Goal: Task Accomplishment & Management: Manage account settings

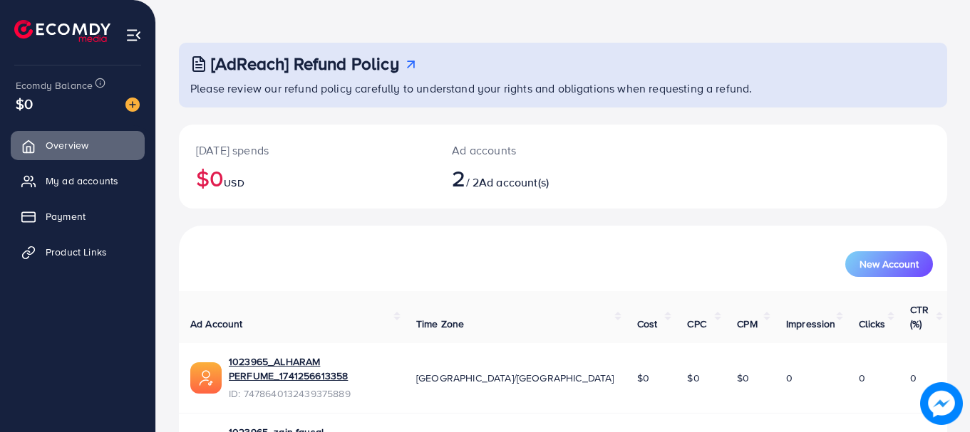
scroll to position [71, 0]
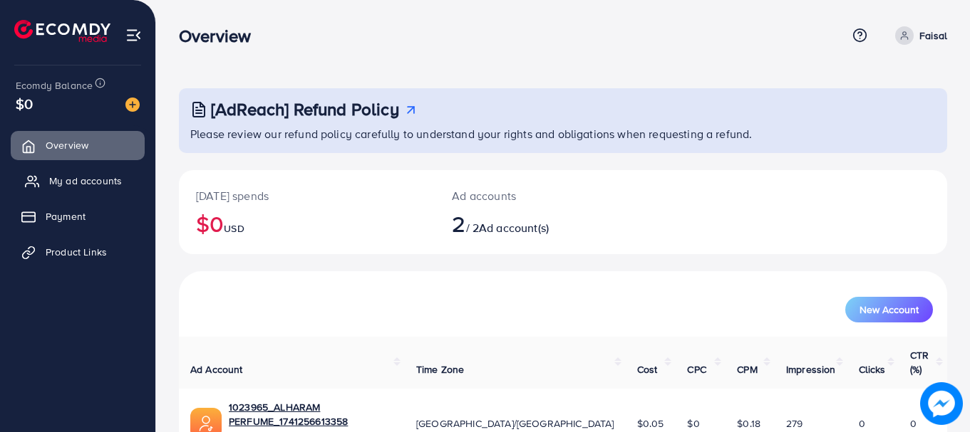
click at [102, 181] on span "My ad accounts" at bounding box center [85, 181] width 73 height 14
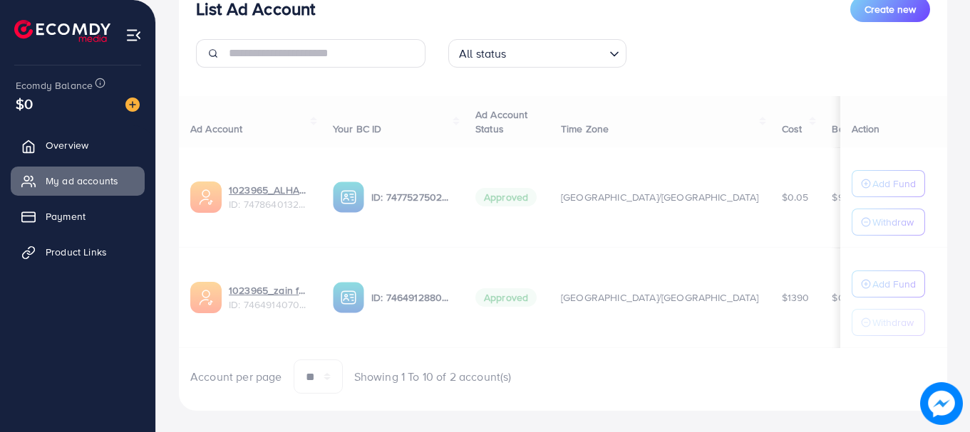
scroll to position [210, 0]
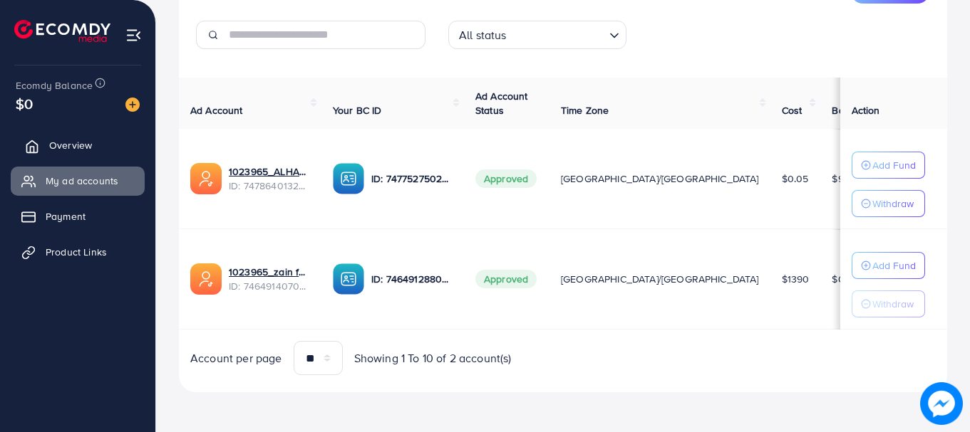
click at [109, 140] on link "Overview" at bounding box center [78, 145] width 134 height 28
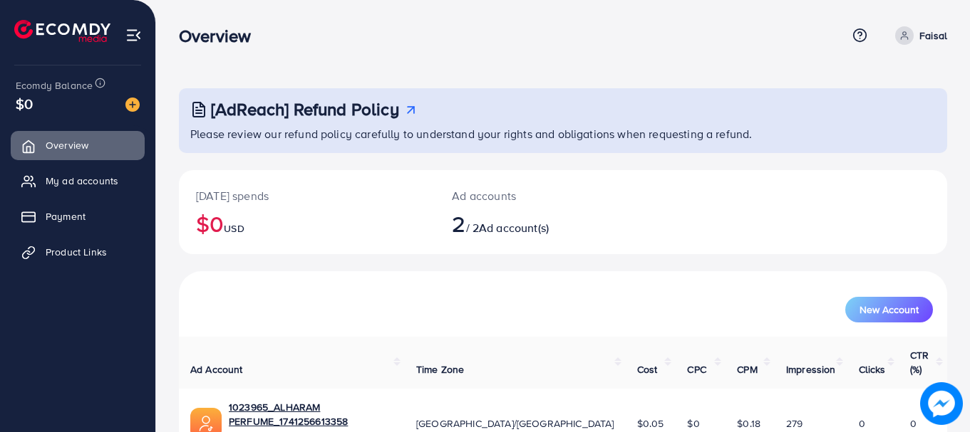
scroll to position [114, 0]
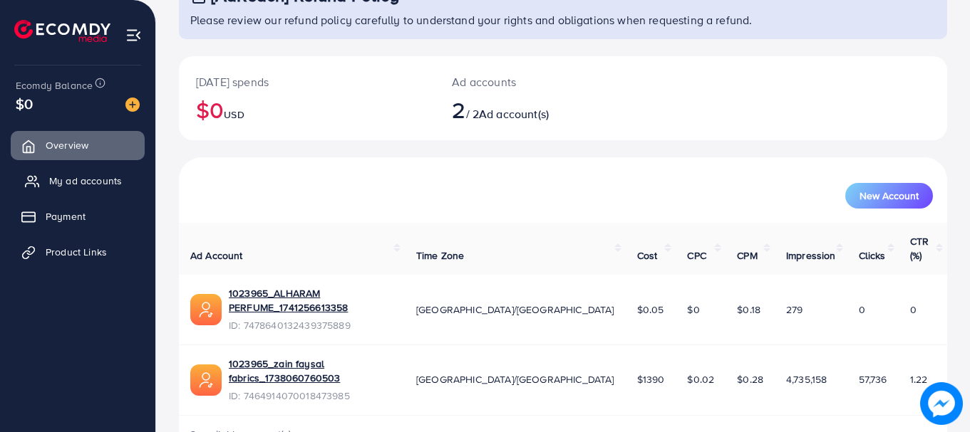
click at [65, 182] on span "My ad accounts" at bounding box center [85, 181] width 73 height 14
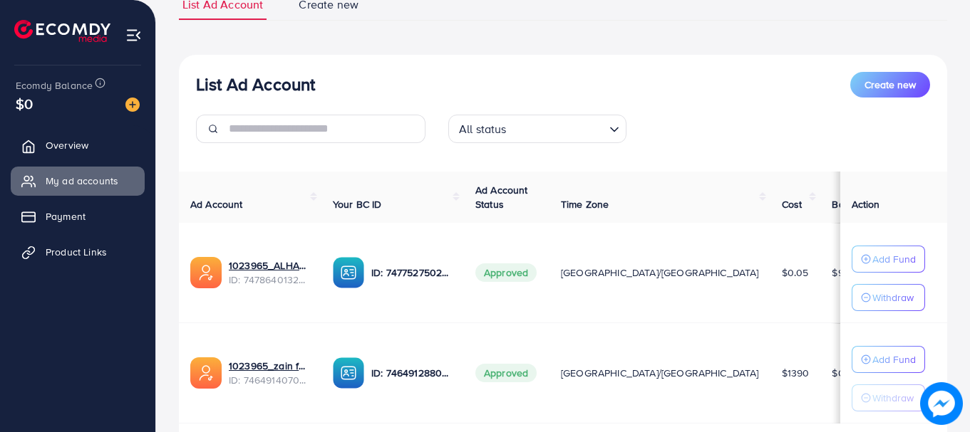
scroll to position [210, 0]
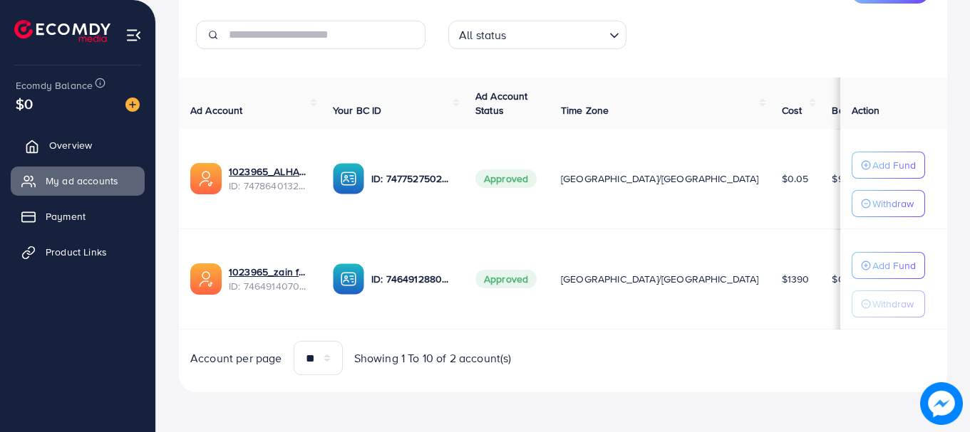
click at [70, 150] on span "Overview" at bounding box center [70, 145] width 43 height 14
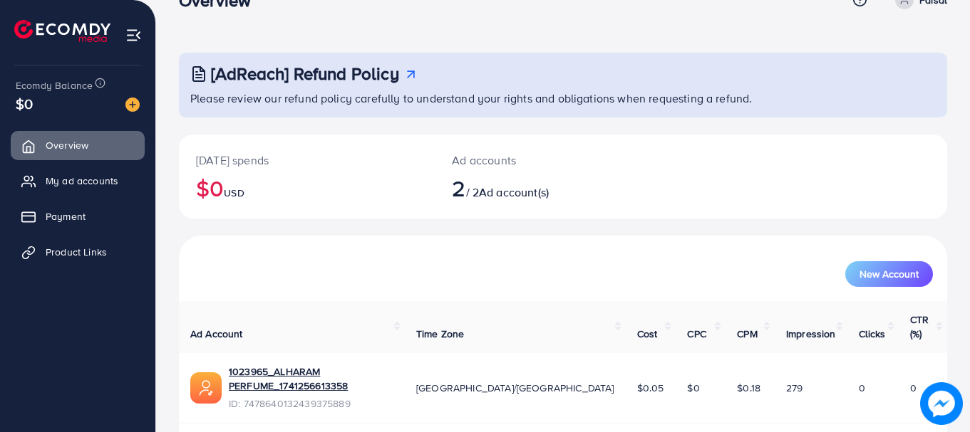
scroll to position [114, 0]
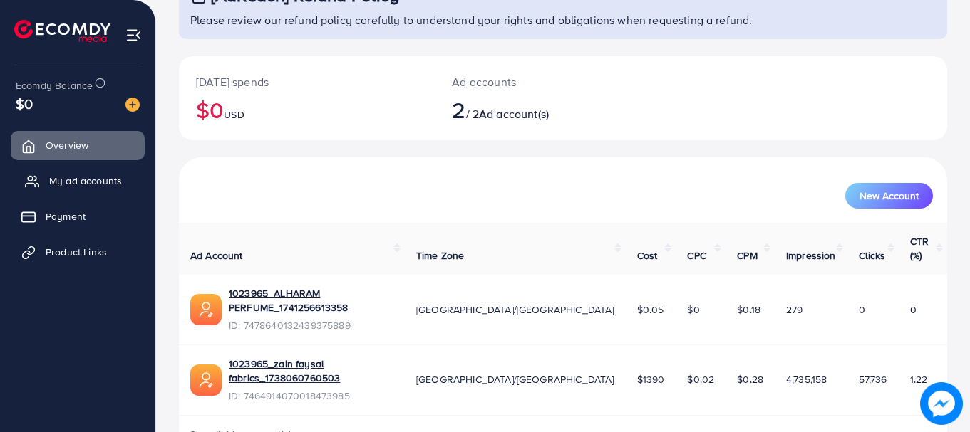
click at [97, 185] on span "My ad accounts" at bounding box center [85, 181] width 73 height 14
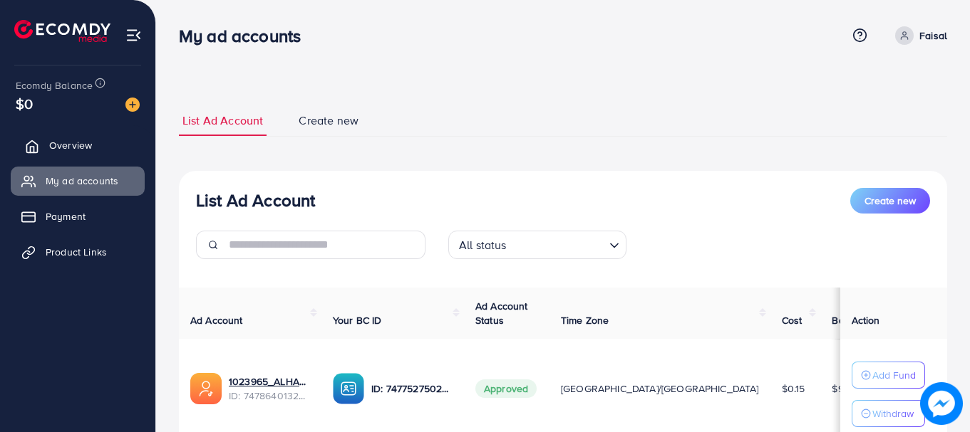
click at [89, 154] on link "Overview" at bounding box center [78, 145] width 134 height 28
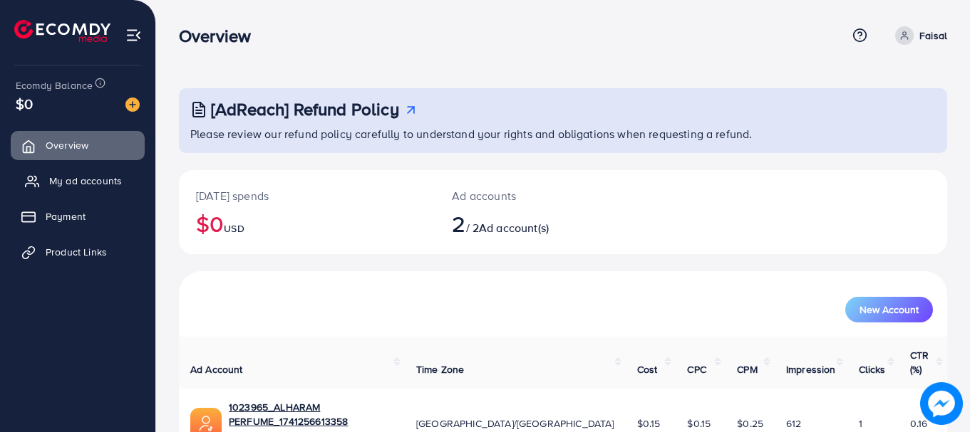
click at [85, 172] on link "My ad accounts" at bounding box center [78, 181] width 134 height 28
